Goal: Task Accomplishment & Management: Manage account settings

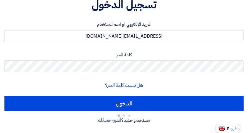
scroll to position [63, 0]
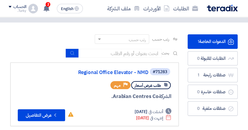
scroll to position [24, 0]
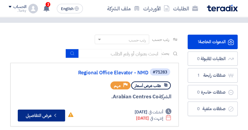
click at [49, 112] on button "Check details عرض التفاصيل" at bounding box center [41, 116] width 47 height 12
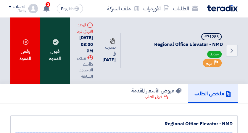
click at [57, 52] on div "قبول الدعوه" at bounding box center [55, 50] width 30 height 67
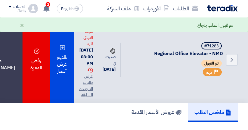
click at [57, 52] on div "تقديم عرض أسعار" at bounding box center [62, 60] width 25 height 86
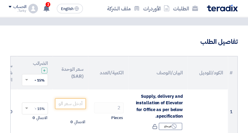
scroll to position [29, 0]
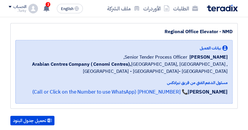
scroll to position [112, 0]
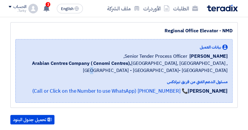
drag, startPoint x: 228, startPoint y: 85, endPoint x: 43, endPoint y: 76, distance: 184.9
click at [43, 76] on div "بيانات العميل Dowel Sanchez Senior Tender Process Officer, Arabian Centres Comp…" at bounding box center [124, 71] width 218 height 64
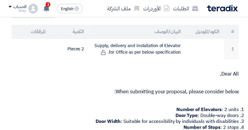
scroll to position [206, -1]
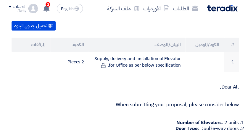
click at [229, 10] on img at bounding box center [222, 8] width 31 height 7
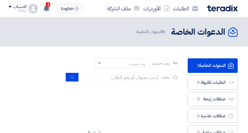
click at [9, 7] on span at bounding box center [10, 7] width 3 height 2
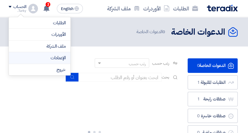
click at [44, 61] on li "الإعدادات" at bounding box center [40, 58] width 62 height 12
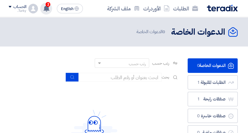
scroll to position [4, 0]
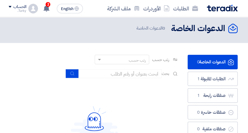
click at [20, 9] on div "Turky." at bounding box center [17, 10] width 17 height 3
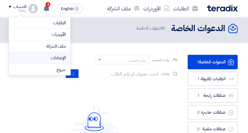
click at [49, 57] on link "الإعدادات" at bounding box center [40, 58] width 52 height 7
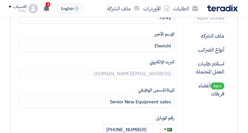
scroll to position [126, 0]
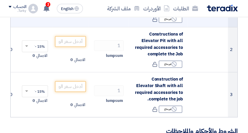
scroll to position [164, 0]
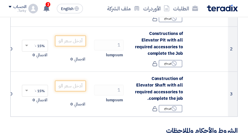
click at [9, 7] on span at bounding box center [10, 7] width 3 height 2
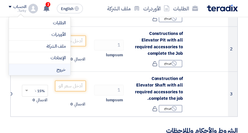
click at [55, 70] on li "خروج" at bounding box center [40, 70] width 62 height 12
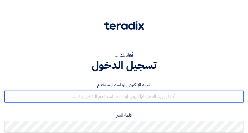
type input "[EMAIL_ADDRESS][DOMAIN_NAME]"
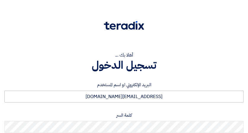
scroll to position [63, 0]
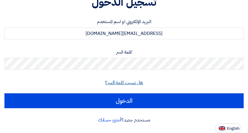
click at [117, 82] on link "هل نسيت كلمة السر؟" at bounding box center [124, 82] width 38 height 7
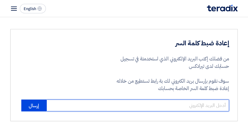
click at [186, 106] on input "email" at bounding box center [138, 106] width 183 height 12
type input "[EMAIL_ADDRESS][DOMAIN_NAME]"
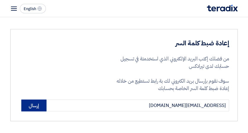
click at [39, 107] on button "إرسال" at bounding box center [33, 106] width 25 height 12
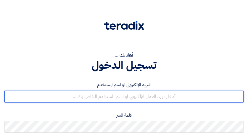
type input "[EMAIL_ADDRESS][DOMAIN_NAME]"
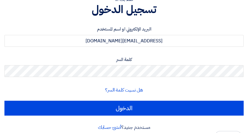
scroll to position [56, 0]
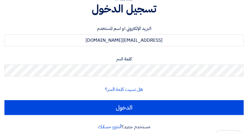
click at [246, 51] on div "أهلا بك ... تسجيل الدخول البريد الإلكتروني او اسم المستخدم turky.zaki@otis.com …" at bounding box center [124, 42] width 248 height 196
click at [168, 85] on form "البريد الإلكتروني او اسم المستخدم turky.zaki@otis.com كلمة السر هل نسيت كلمة ال…" at bounding box center [124, 70] width 240 height 90
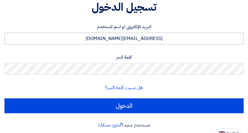
scroll to position [63, 0]
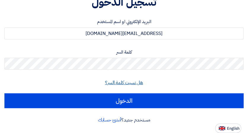
click at [119, 83] on link "هل نسيت كلمة السر؟" at bounding box center [124, 82] width 38 height 7
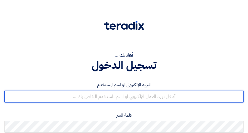
type input "[EMAIL_ADDRESS][DOMAIN_NAME]"
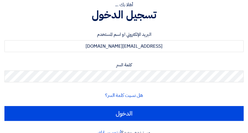
scroll to position [50, 0]
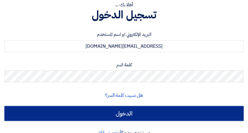
click at [119, 119] on input "الدخول" at bounding box center [124, 113] width 240 height 15
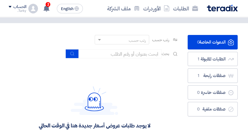
scroll to position [24, 0]
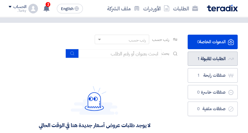
click at [212, 58] on link "الطلبات المقبولة الطلبات المقبولة 1" at bounding box center [213, 59] width 50 height 15
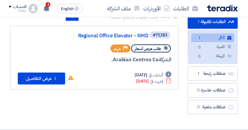
scroll to position [60, 0]
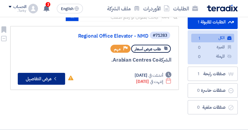
click at [55, 79] on icon "Check details" at bounding box center [55, 79] width 6 height 6
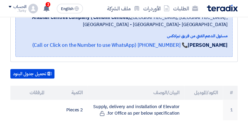
scroll to position [161, 0]
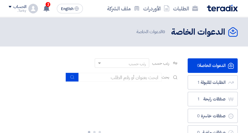
click at [9, 7] on div "الطلبات الأوردرات ملف الشركة English EN 2 تم نشر طلب عروض أسعار جديد - شاهد الت…" at bounding box center [124, 8] width 237 height 17
click at [14, 8] on div "الحساب" at bounding box center [17, 6] width 17 height 5
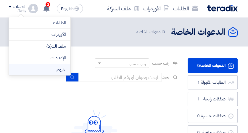
click at [39, 47] on li "خروج" at bounding box center [40, 70] width 62 height 12
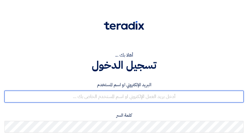
type input "[EMAIL_ADDRESS][DOMAIN_NAME]"
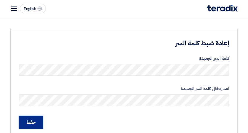
click at [31, 121] on input "حفظ" at bounding box center [31, 122] width 24 height 13
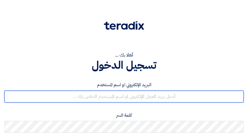
type input "[EMAIL_ADDRESS][DOMAIN_NAME]"
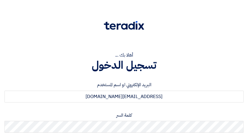
scroll to position [63, 0]
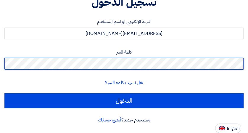
click at [4, 93] on input "الدخول" at bounding box center [124, 100] width 240 height 15
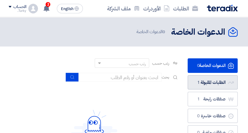
click at [210, 81] on link "الطلبات المقبولة الطلبات المقبولة 1" at bounding box center [213, 82] width 50 height 15
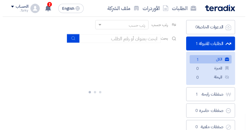
scroll to position [38, 0]
